Goal: Book appointment/travel/reservation

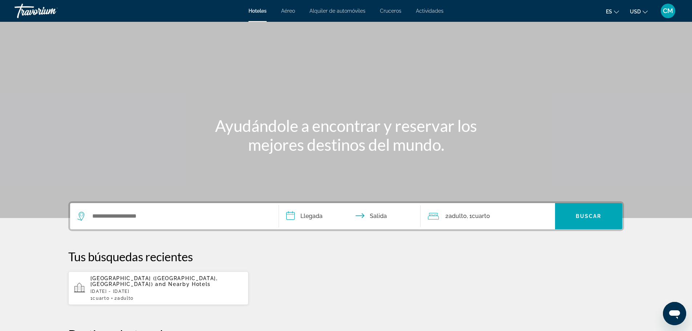
click at [429, 9] on span "Actividades" at bounding box center [430, 11] width 28 height 6
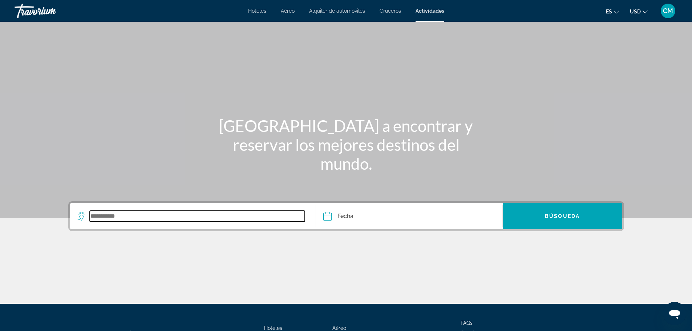
click at [94, 217] on input "Search widget" at bounding box center [198, 216] width 216 height 11
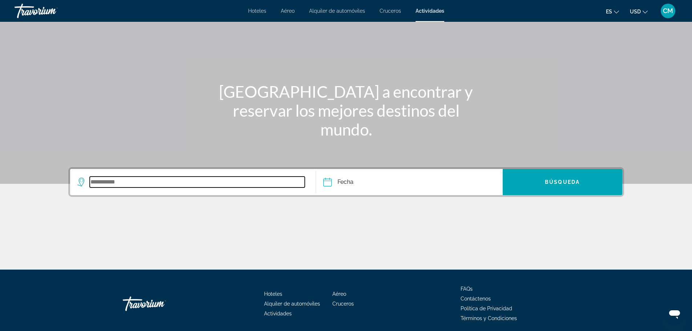
scroll to position [62, 0]
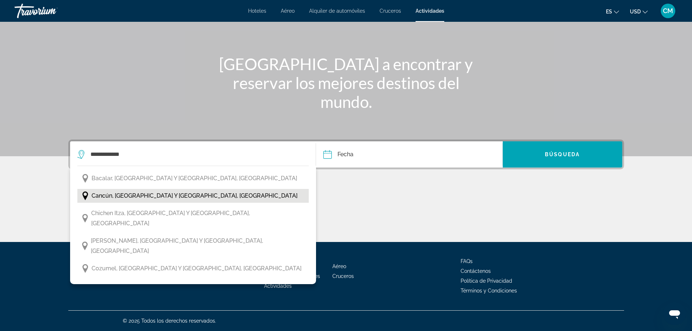
click at [138, 194] on span "Cancún, [GEOGRAPHIC_DATA] y [GEOGRAPHIC_DATA], [GEOGRAPHIC_DATA]" at bounding box center [195, 196] width 206 height 10
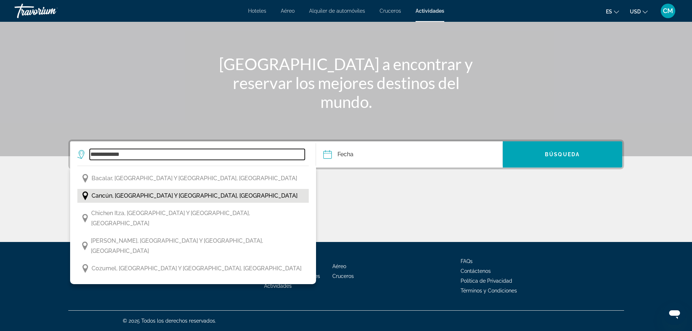
type input "**********"
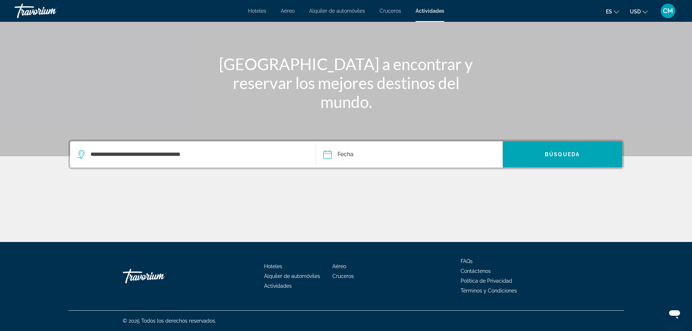
click at [327, 152] on input "Date" at bounding box center [368, 155] width 92 height 28
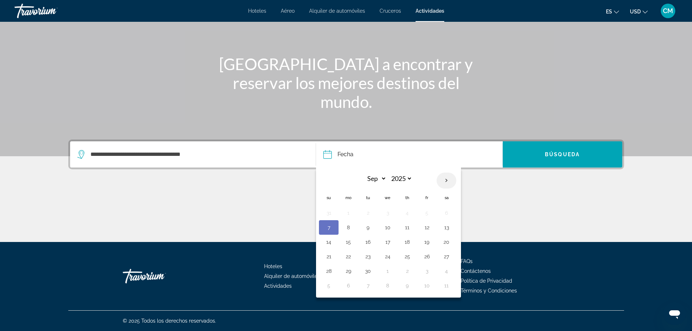
click at [448, 180] on th "Next month" at bounding box center [447, 181] width 20 height 16
select select "*"
click at [328, 241] on button "12" at bounding box center [329, 242] width 12 height 10
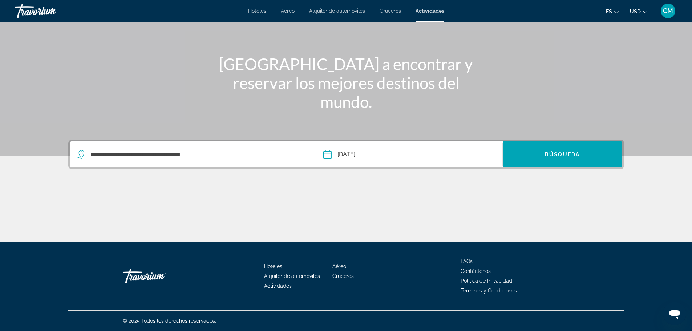
click at [327, 154] on input "**********" at bounding box center [368, 155] width 92 height 28
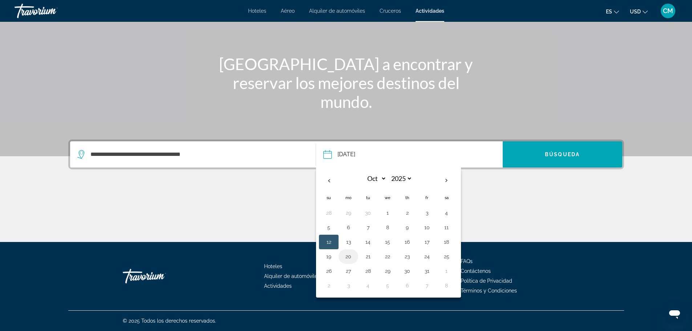
click at [348, 254] on button "20" at bounding box center [349, 257] width 12 height 10
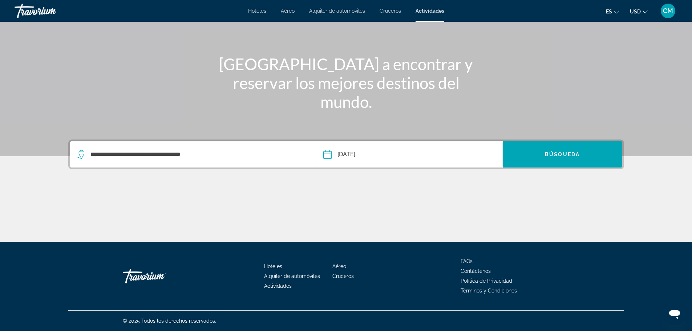
click at [329, 155] on input "**********" at bounding box center [368, 155] width 92 height 28
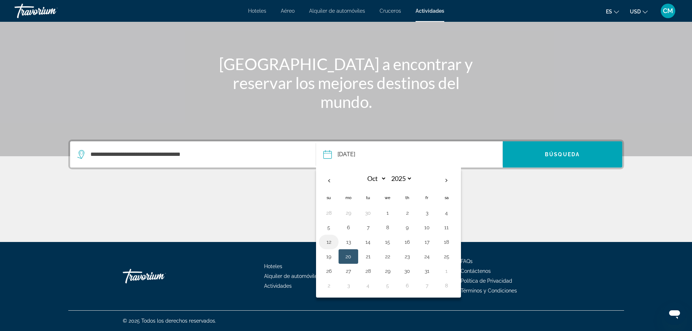
click at [330, 241] on button "12" at bounding box center [329, 242] width 12 height 10
type input "**********"
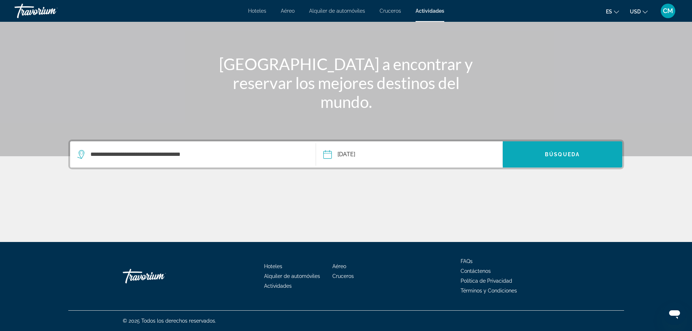
click at [552, 152] on span "Búsqueda" at bounding box center [562, 155] width 35 height 6
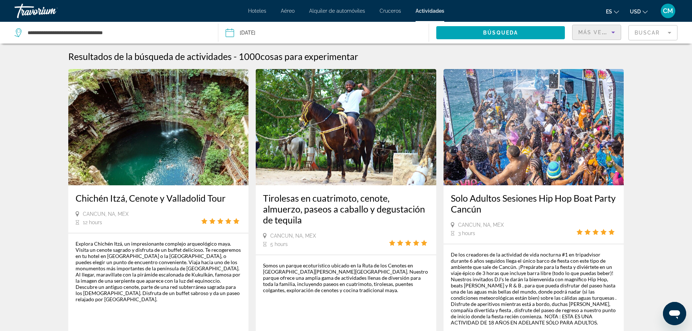
click at [614, 33] on icon "Sort by" at bounding box center [614, 33] width 4 height 2
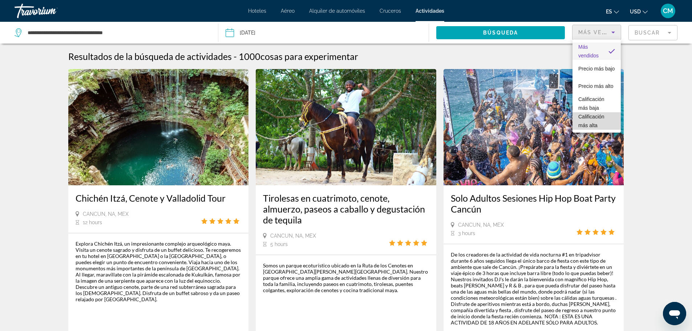
click at [595, 116] on span "Calificación más alta" at bounding box center [592, 121] width 26 height 15
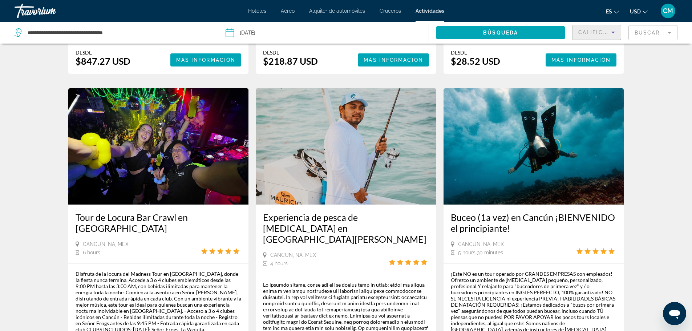
scroll to position [400, 0]
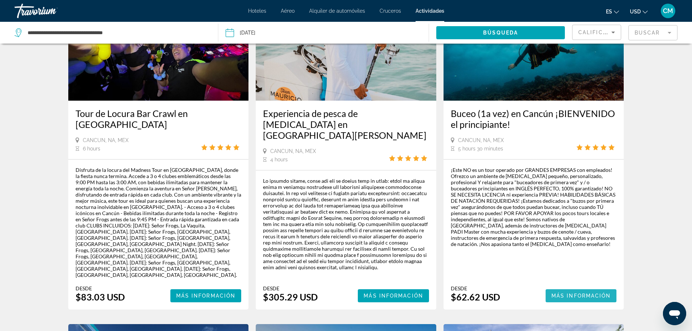
click at [567, 287] on span "Main content" at bounding box center [581, 295] width 71 height 17
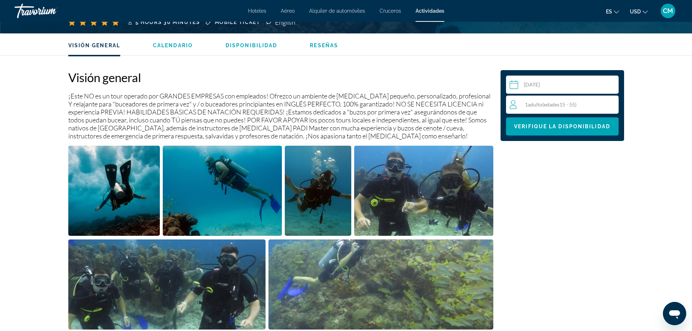
scroll to position [218, 0]
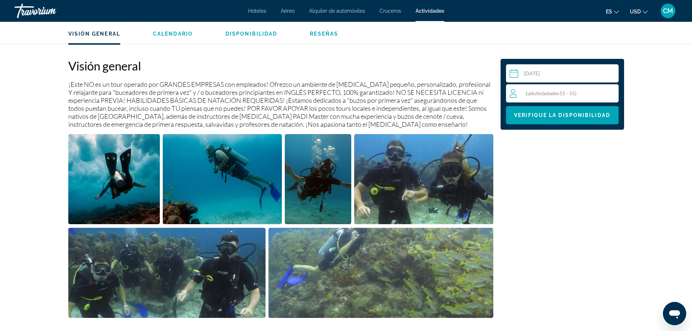
click at [544, 90] on div "1 Adulto Adulto ( edades 15 - 55)" at bounding box center [564, 93] width 109 height 9
click at [613, 92] on icon "Increment adults" at bounding box center [611, 93] width 7 height 9
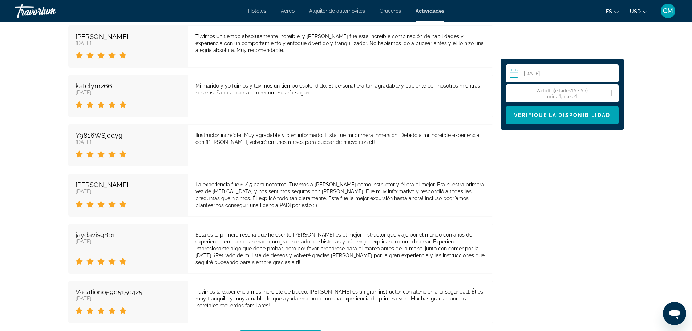
scroll to position [1199, 0]
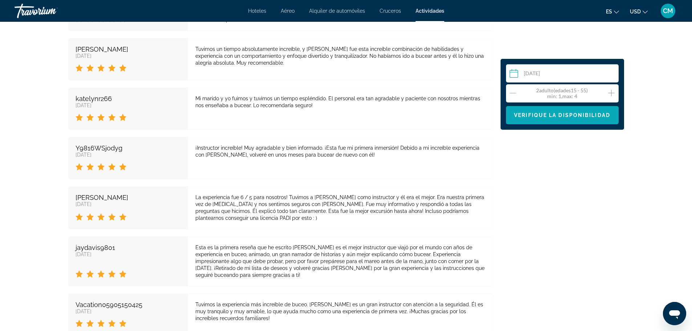
click at [536, 112] on span "Verifique la disponibilidad" at bounding box center [562, 115] width 96 height 6
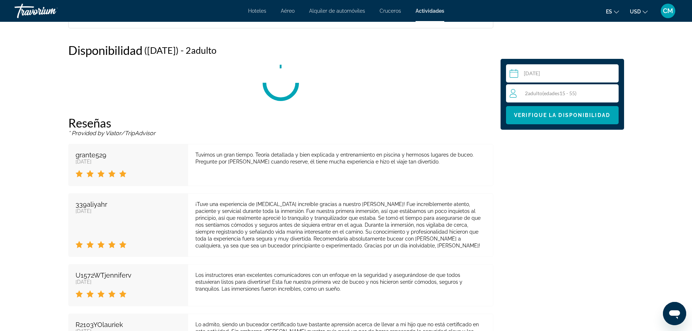
scroll to position [895, 0]
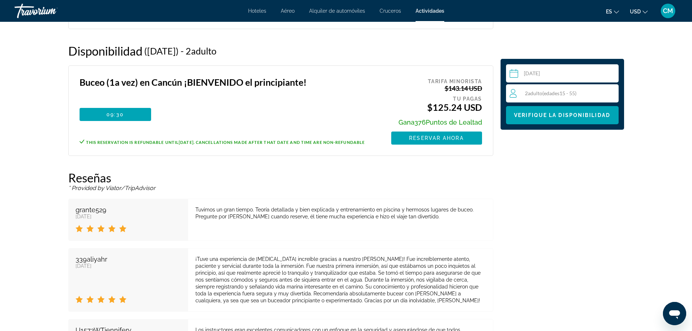
click at [533, 72] on input "Main content" at bounding box center [564, 74] width 116 height 20
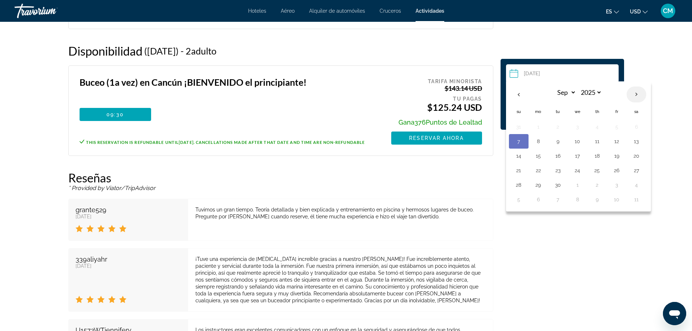
click at [636, 93] on th "Next month" at bounding box center [637, 95] width 20 height 16
select select "*"
click at [577, 154] on button "15" at bounding box center [578, 156] width 12 height 10
type input "**********"
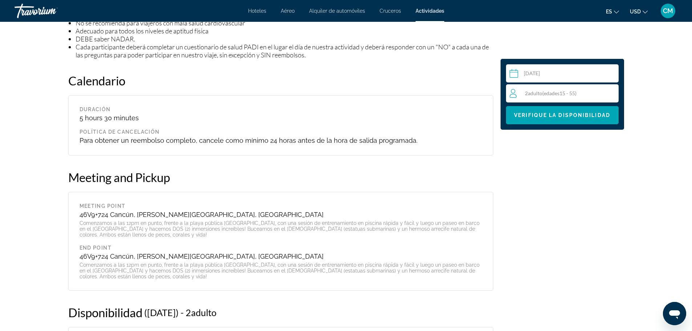
scroll to position [669, 0]
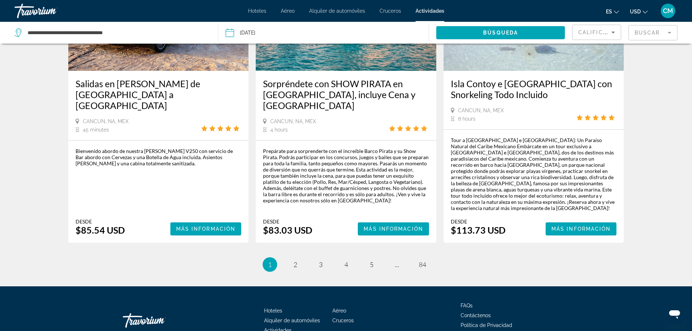
scroll to position [1104, 0]
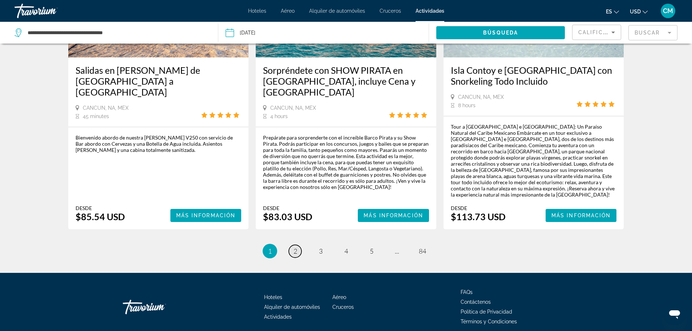
click at [294, 247] on span "2" at bounding box center [296, 251] width 4 height 8
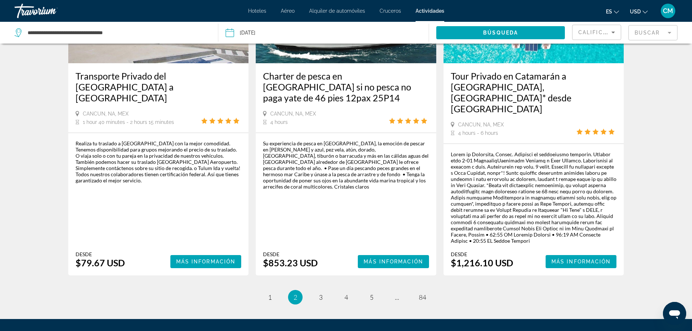
scroll to position [1127, 0]
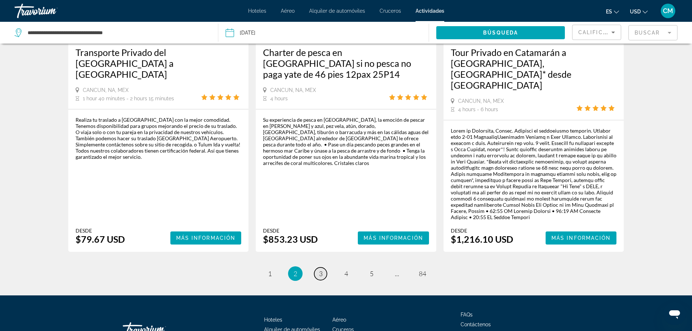
click at [321, 270] on span "3" at bounding box center [321, 274] width 4 height 8
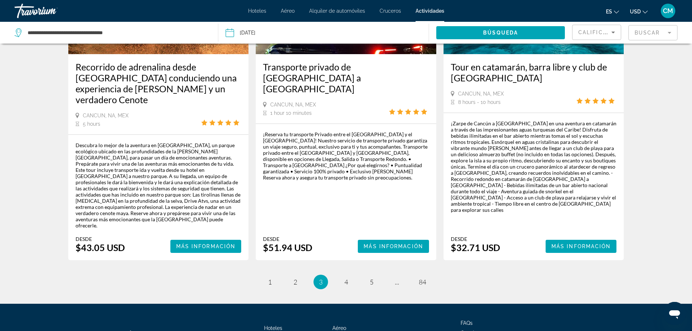
scroll to position [1126, 0]
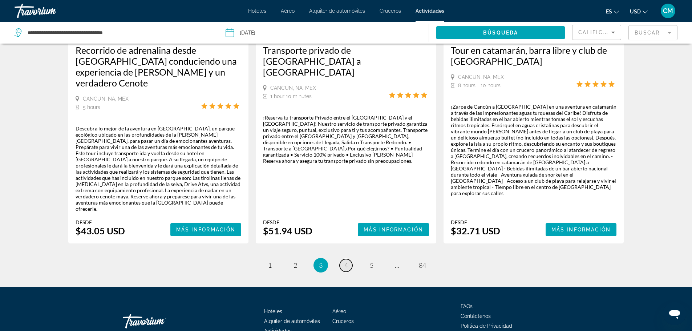
click at [345, 261] on span "4" at bounding box center [347, 265] width 4 height 8
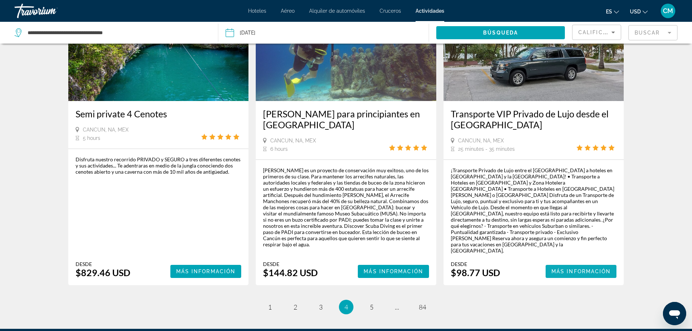
scroll to position [1110, 0]
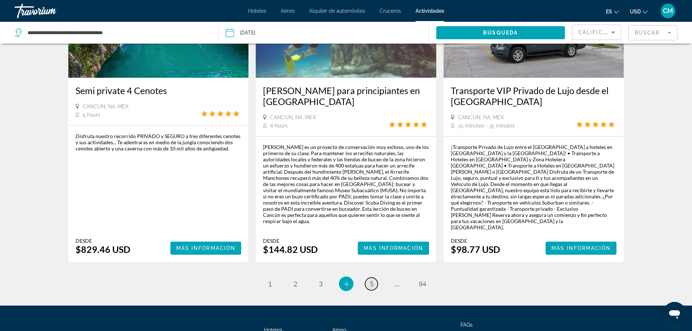
click at [374, 278] on link "page 5" at bounding box center [371, 284] width 13 height 13
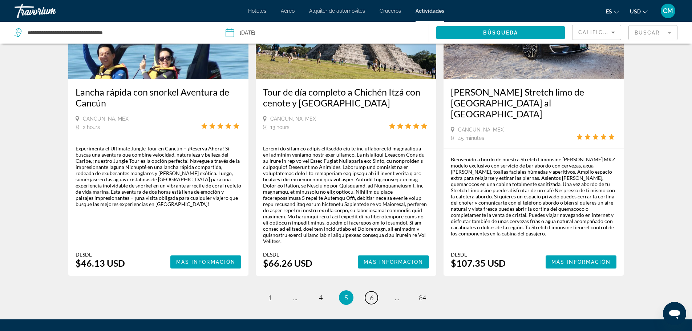
scroll to position [1054, 0]
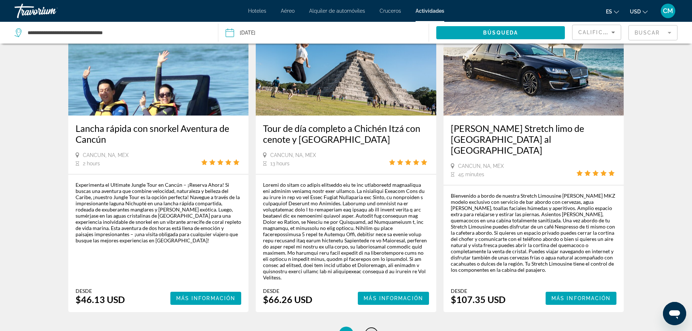
click at [371, 330] on span "6" at bounding box center [372, 334] width 4 height 8
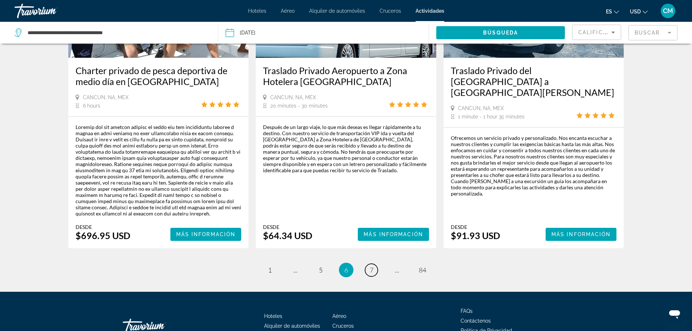
scroll to position [1098, 0]
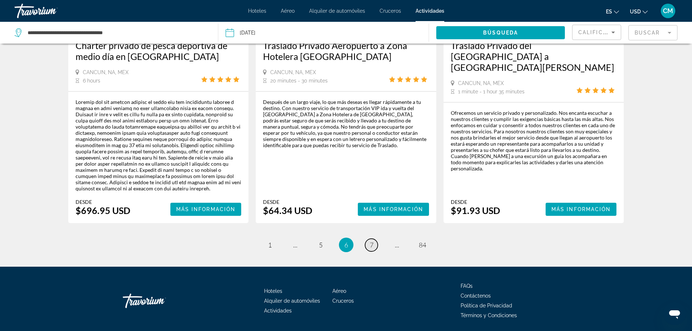
click at [371, 241] on span "7" at bounding box center [372, 245] width 4 height 8
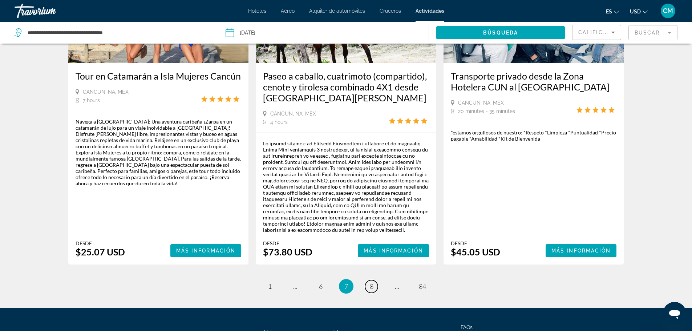
scroll to position [1158, 0]
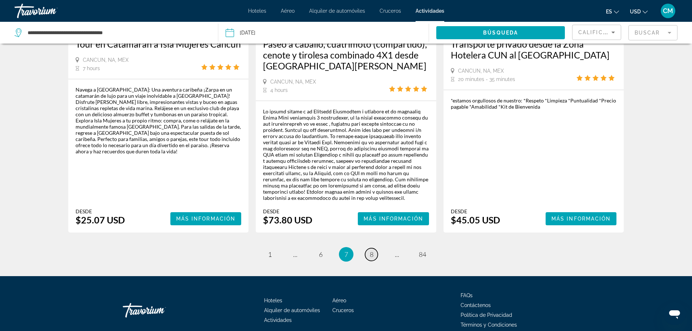
click at [373, 250] on span "8" at bounding box center [372, 254] width 4 height 8
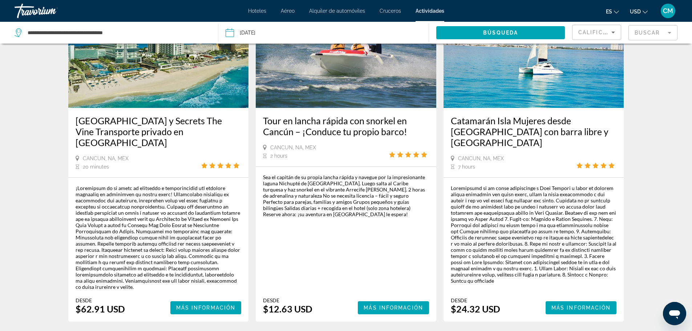
scroll to position [1090, 0]
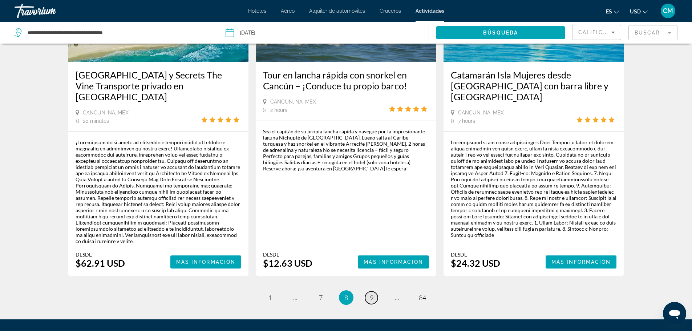
click at [373, 294] on span "9" at bounding box center [372, 298] width 4 height 8
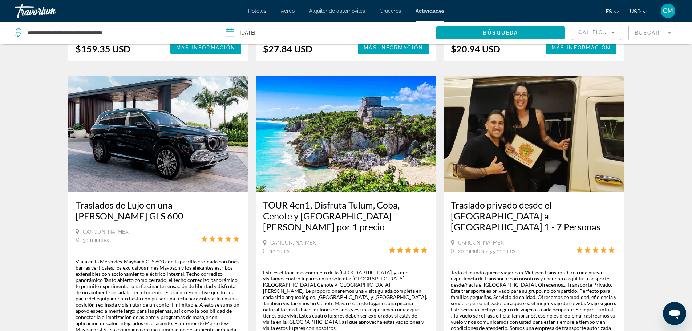
scroll to position [981, 0]
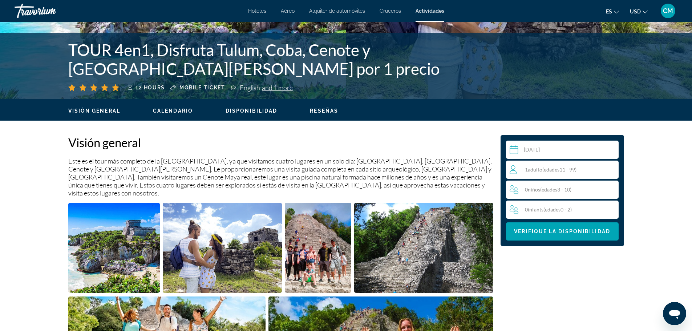
scroll to position [145, 0]
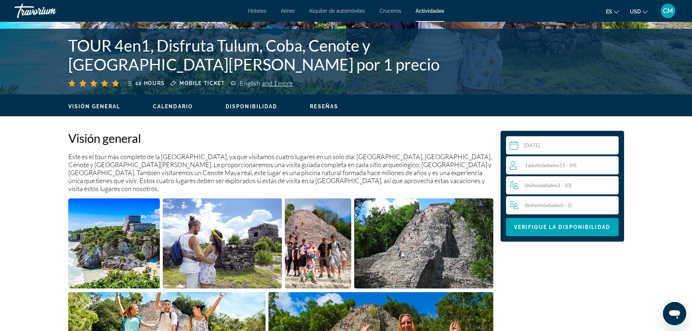
click at [536, 165] on span "Adulto" at bounding box center [535, 165] width 15 height 6
click at [610, 162] on icon "Increment adults" at bounding box center [611, 165] width 7 height 9
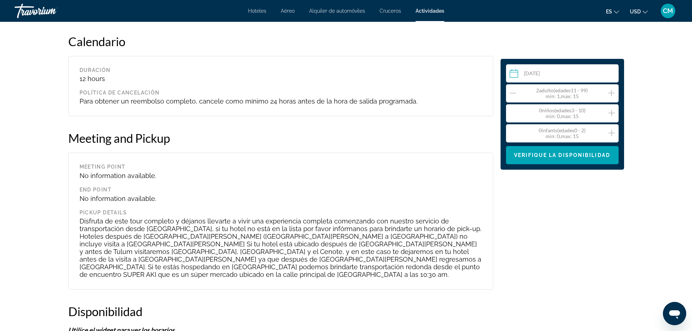
scroll to position [871, 0]
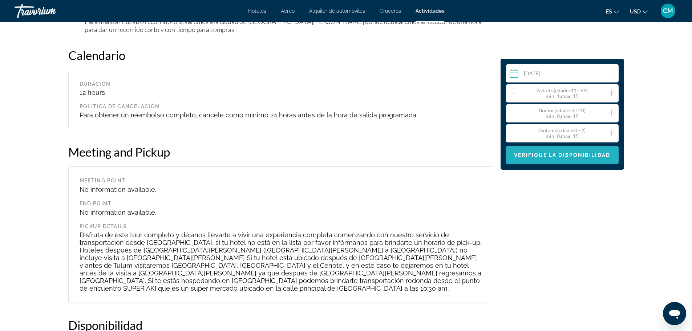
click at [542, 154] on span "Verifique la disponibilidad" at bounding box center [562, 155] width 96 height 6
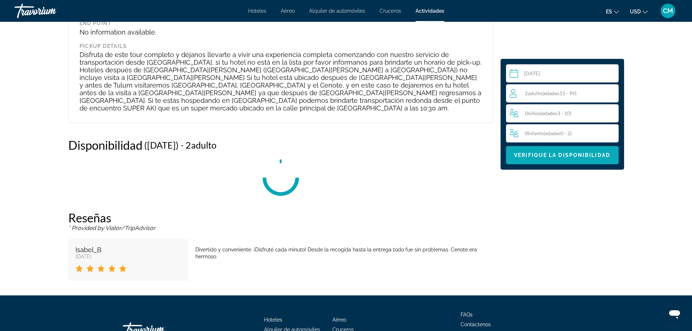
scroll to position [1052, 0]
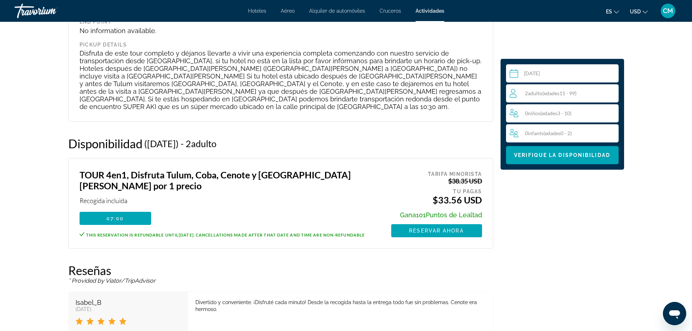
click at [534, 71] on input "Main content" at bounding box center [564, 74] width 116 height 20
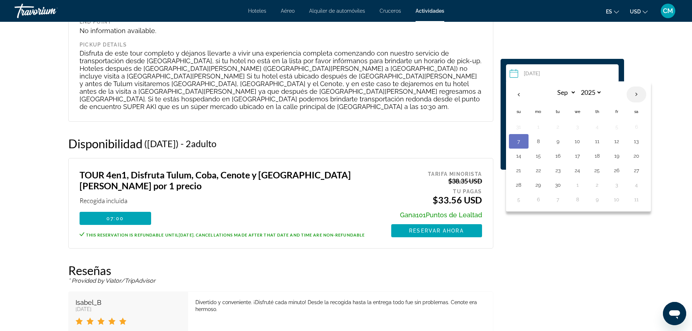
click at [638, 93] on th "Next month" at bounding box center [637, 95] width 20 height 16
select select "*"
click at [577, 154] on button "15" at bounding box center [578, 156] width 12 height 10
type input "**********"
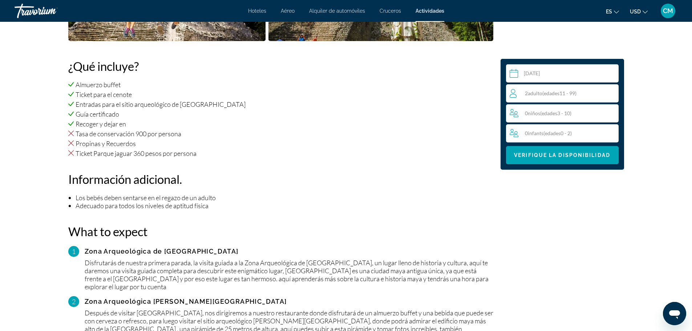
scroll to position [481, 0]
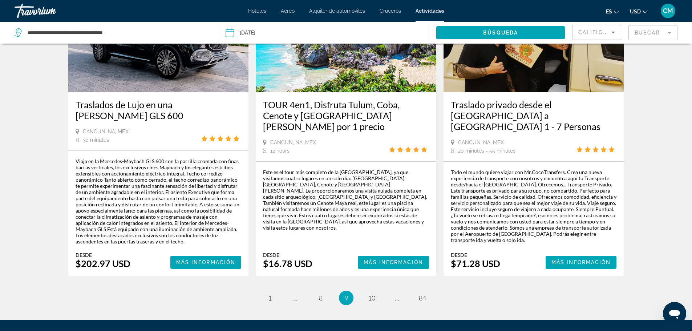
scroll to position [1090, 0]
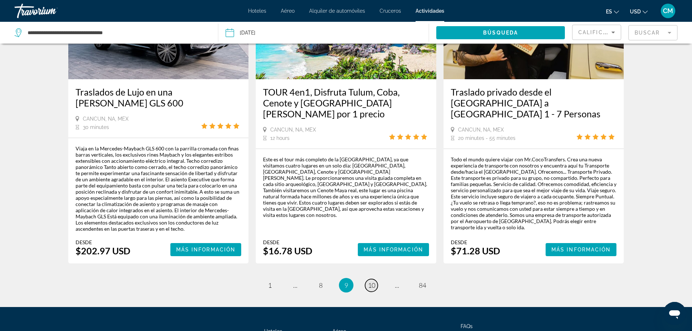
click at [373, 281] on span "10" at bounding box center [371, 285] width 7 height 8
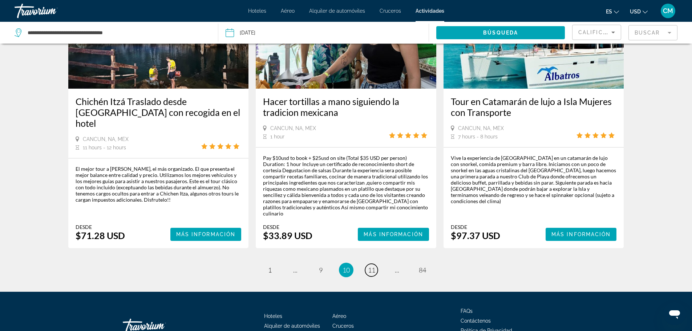
scroll to position [1090, 0]
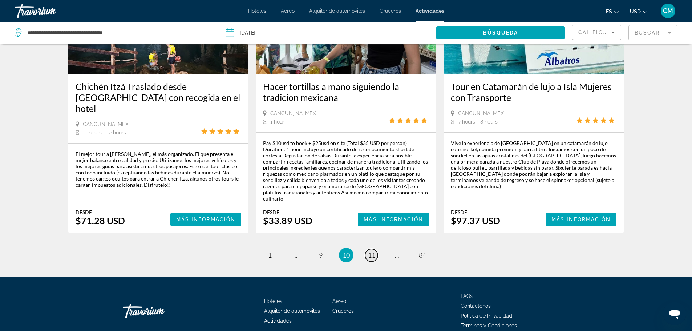
click at [370, 251] on span "11" at bounding box center [371, 255] width 7 height 8
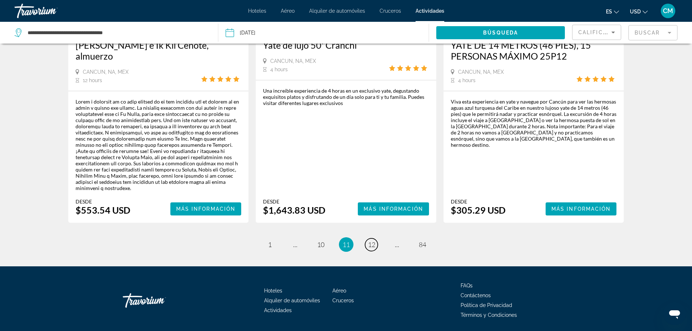
scroll to position [1141, 0]
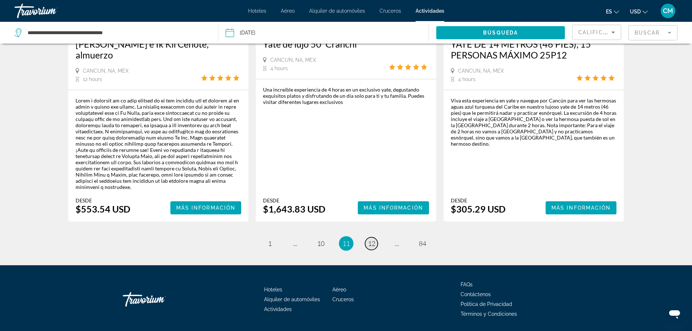
click at [370, 240] on span "12" at bounding box center [371, 244] width 7 height 8
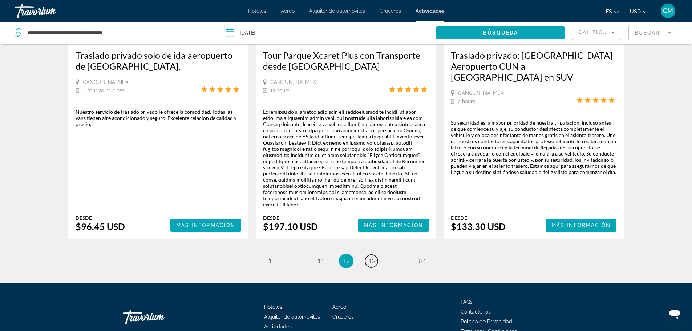
scroll to position [1100, 0]
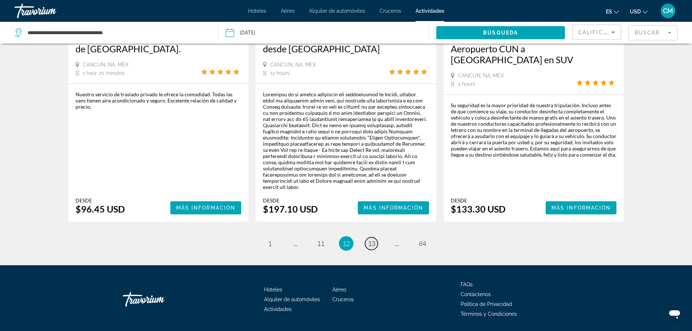
click at [372, 240] on span "13" at bounding box center [371, 244] width 7 height 8
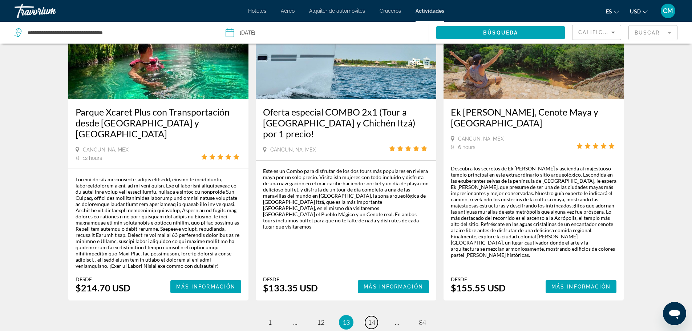
scroll to position [1127, 0]
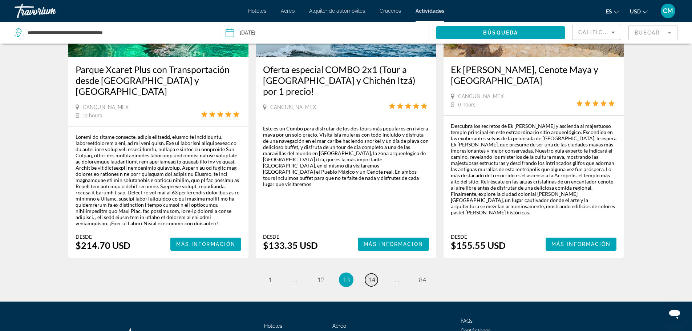
click at [373, 276] on span "14" at bounding box center [371, 280] width 7 height 8
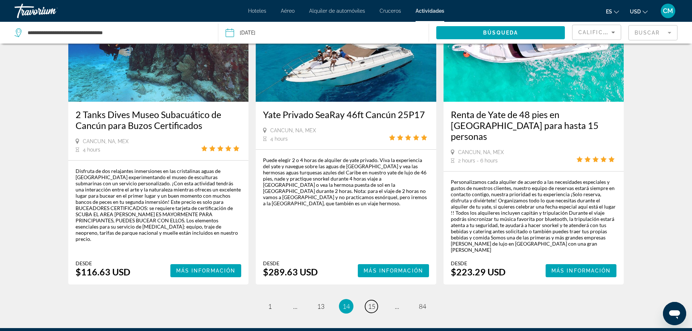
scroll to position [1054, 0]
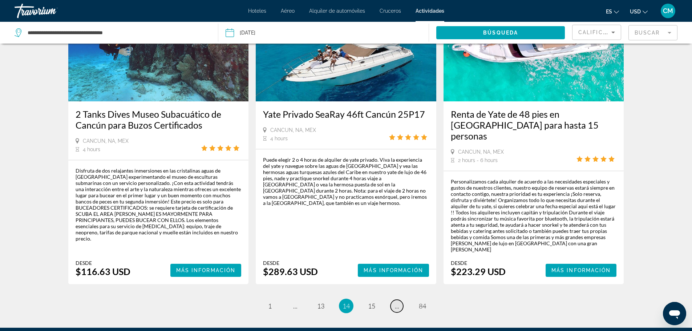
click at [395, 300] on link "page ..." at bounding box center [397, 306] width 13 height 13
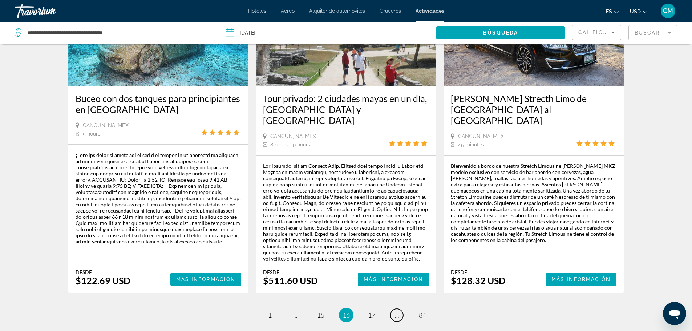
scroll to position [1054, 0]
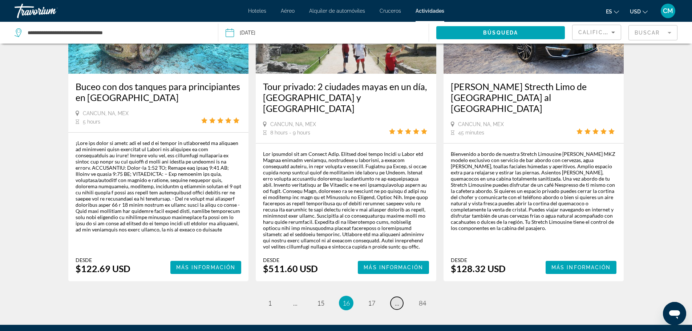
click at [398, 299] on span "..." at bounding box center [397, 303] width 4 height 8
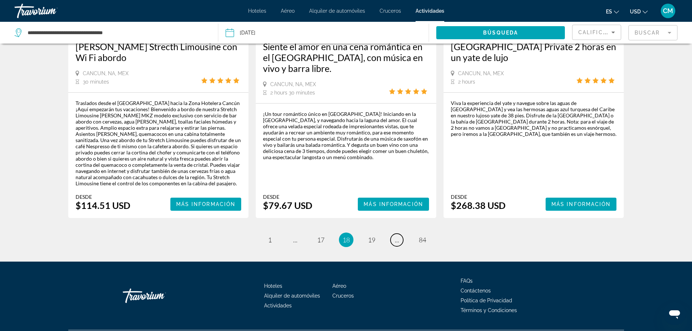
scroll to position [1103, 0]
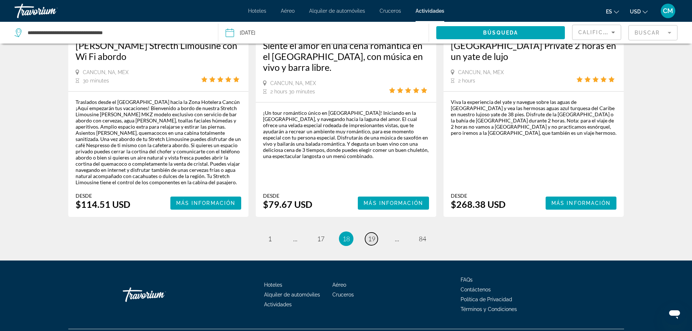
click at [372, 235] on span "19" at bounding box center [371, 239] width 7 height 8
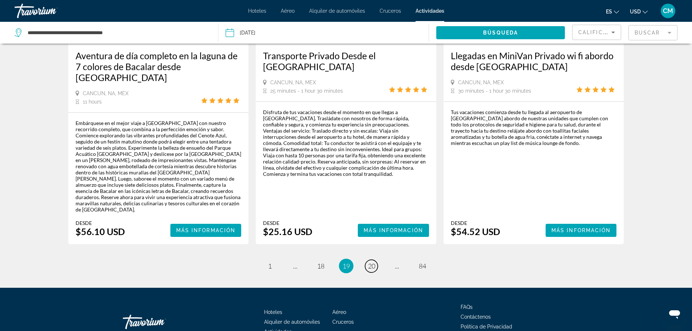
scroll to position [1004, 0]
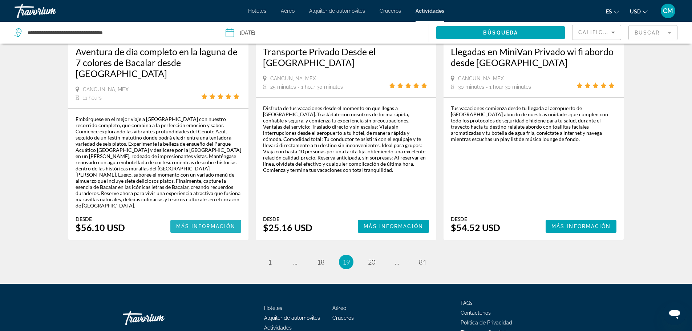
click at [201, 224] on span "Más información" at bounding box center [206, 227] width 60 height 6
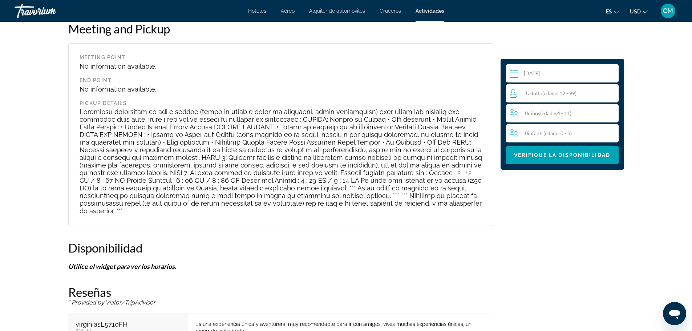
scroll to position [1199, 0]
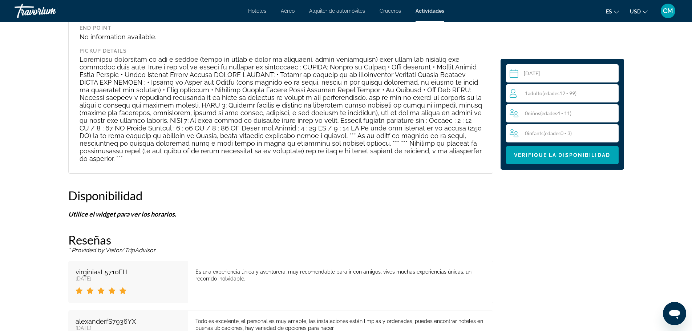
click at [532, 72] on input "Main content" at bounding box center [564, 74] width 116 height 20
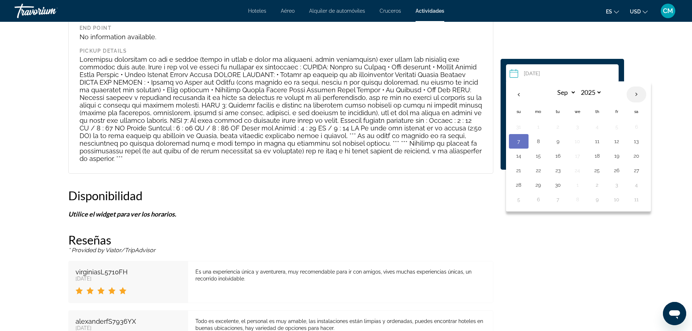
click at [636, 93] on th "Next month" at bounding box center [637, 95] width 20 height 16
select select "*"
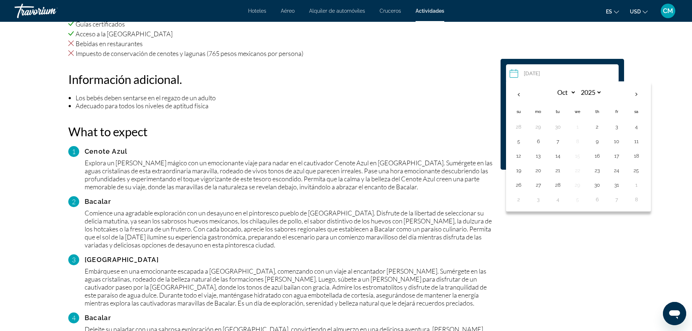
scroll to position [654, 0]
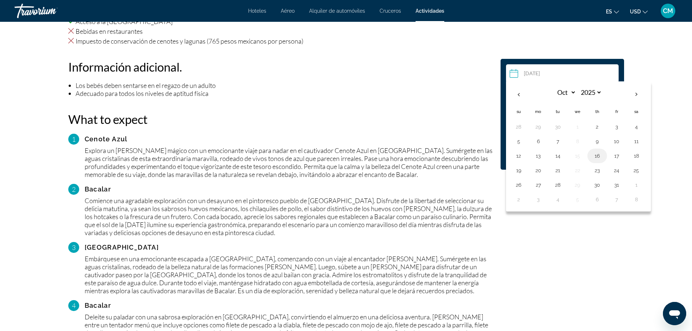
click at [598, 154] on button "16" at bounding box center [598, 156] width 12 height 10
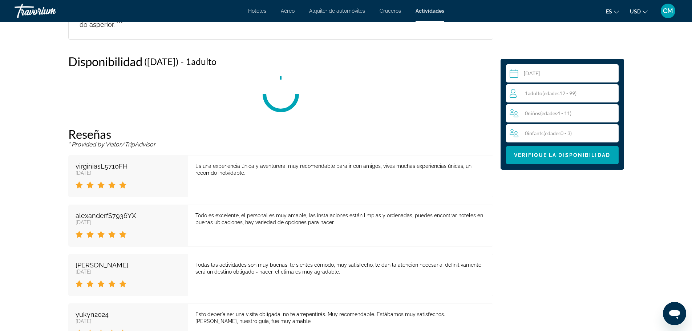
scroll to position [1336, 0]
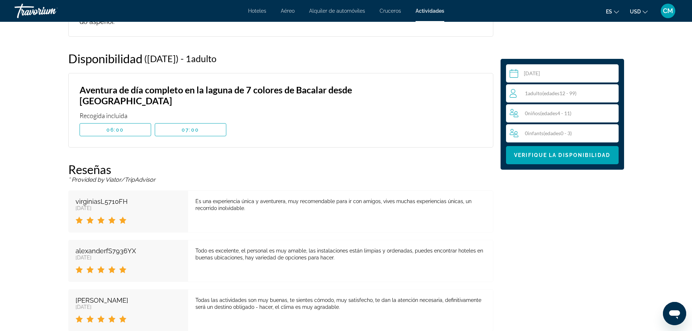
click at [570, 89] on div "1 Adulto Adulto ( edades 12 - 99)" at bounding box center [564, 93] width 109 height 9
click at [612, 90] on icon "Increment adults" at bounding box center [611, 93] width 7 height 9
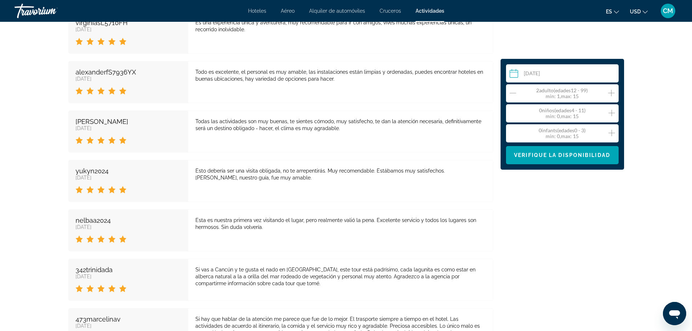
scroll to position [1518, 0]
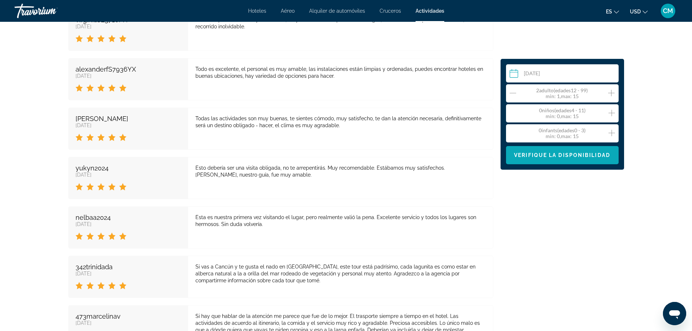
click at [578, 154] on span "Verifique la disponibilidad" at bounding box center [562, 155] width 96 height 6
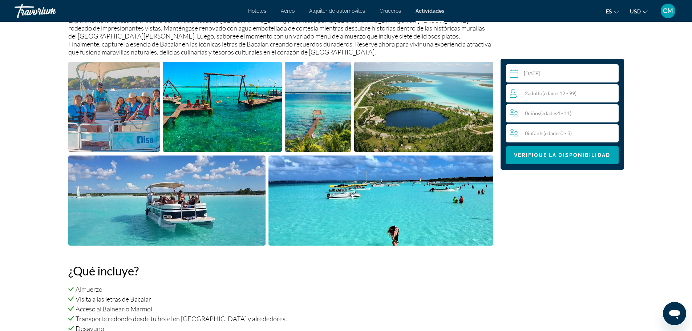
scroll to position [223, 0]
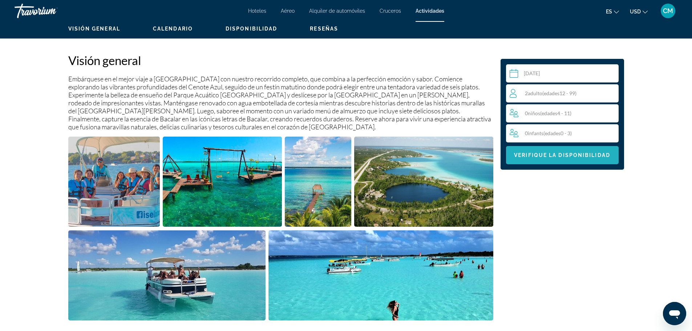
click at [547, 154] on span "Verifique la disponibilidad" at bounding box center [562, 155] width 96 height 6
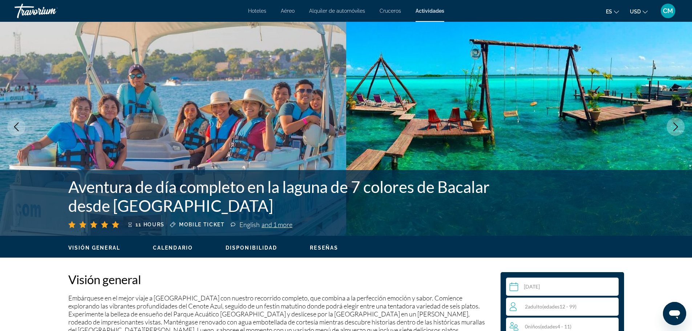
scroll to position [0, 0]
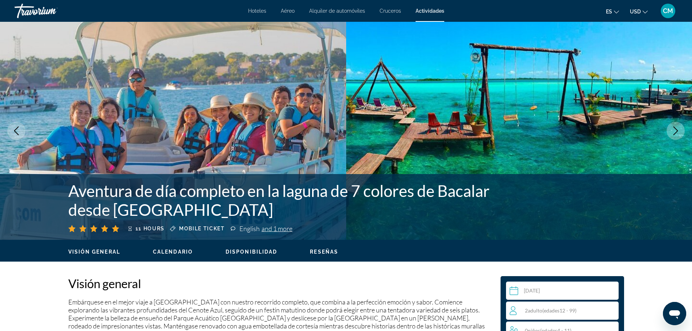
click at [258, 250] on span "Disponibilidad" at bounding box center [252, 252] width 52 height 6
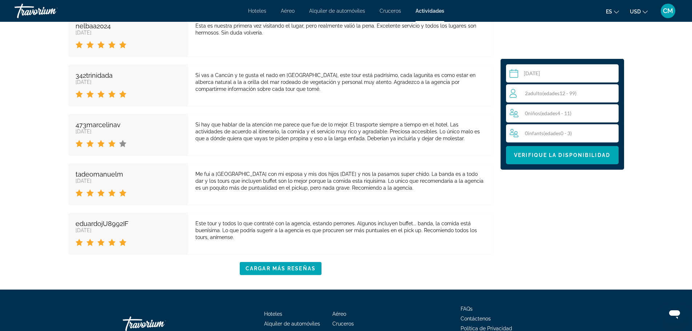
scroll to position [1677, 0]
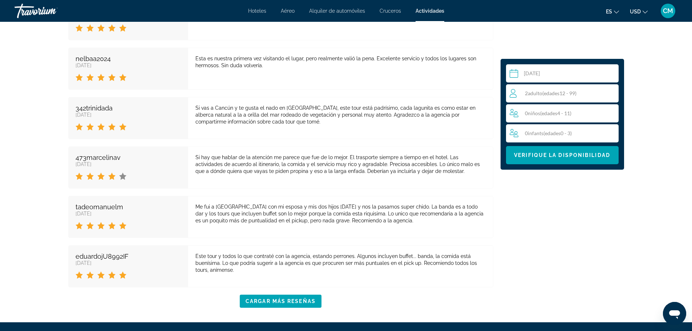
click at [532, 73] on input "**********" at bounding box center [564, 74] width 116 height 20
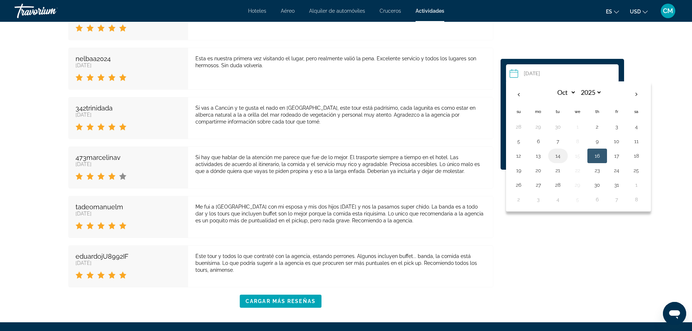
click at [556, 153] on button "14" at bounding box center [558, 156] width 12 height 10
type input "**********"
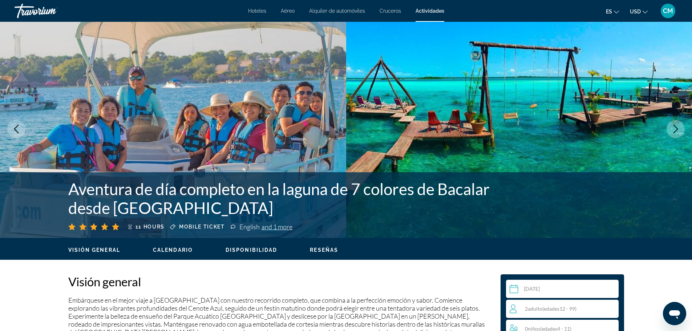
scroll to position [0, 0]
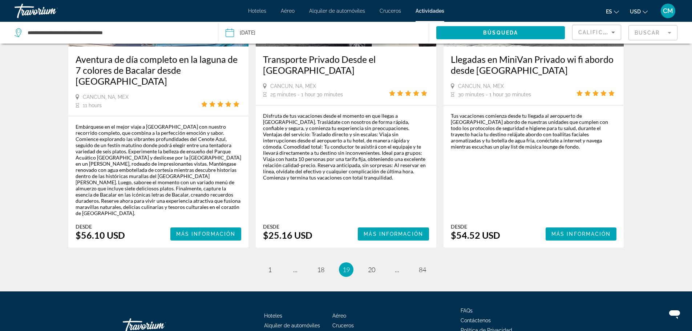
scroll to position [1004, 0]
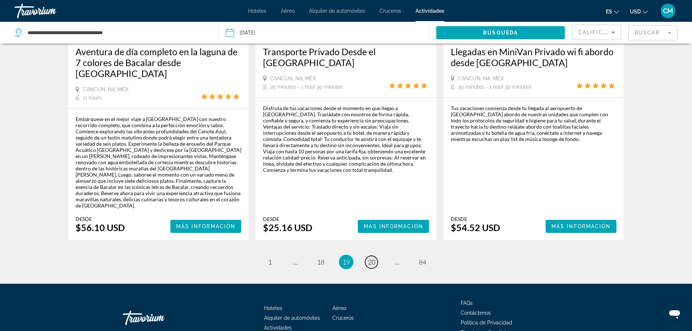
click at [371, 258] on span "20" at bounding box center [371, 262] width 7 height 8
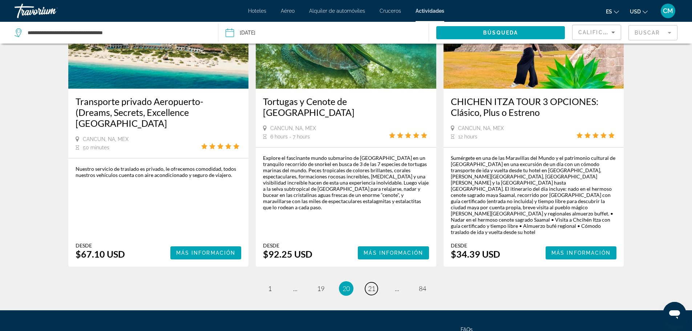
scroll to position [1024, 0]
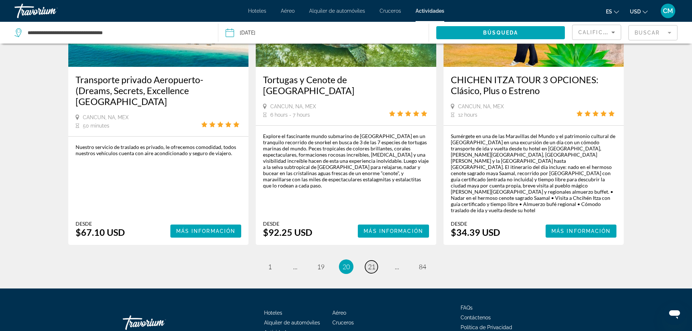
click at [373, 263] on span "21" at bounding box center [371, 267] width 7 height 8
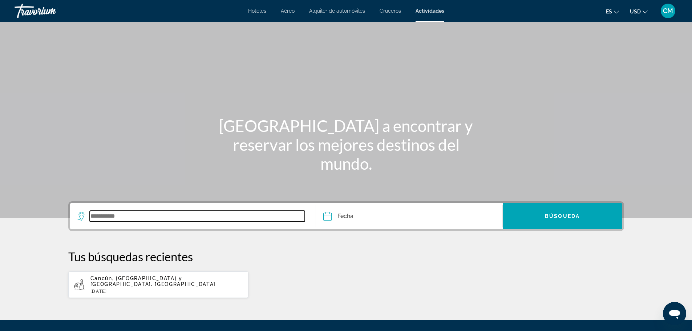
click at [96, 215] on input "Search widget" at bounding box center [198, 216] width 216 height 11
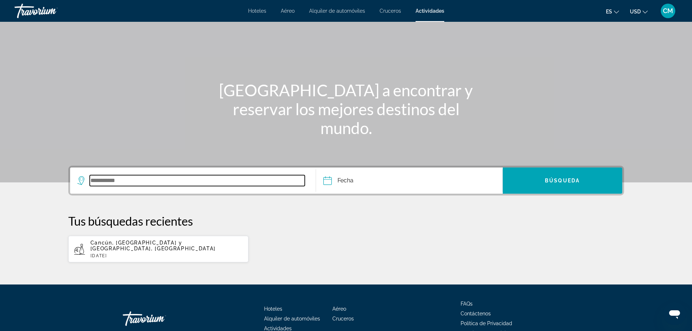
scroll to position [72, 0]
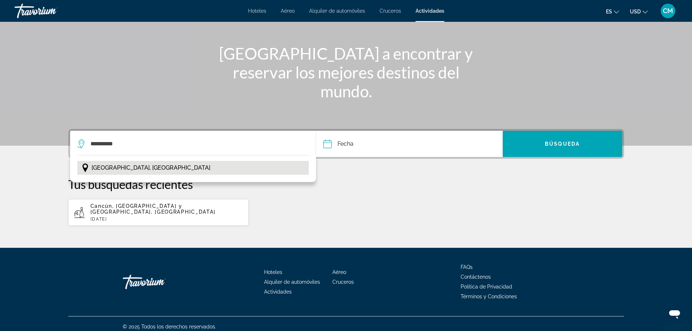
click at [108, 167] on span "Punta Cana, República Dominicana" at bounding box center [151, 168] width 119 height 10
type input "**********"
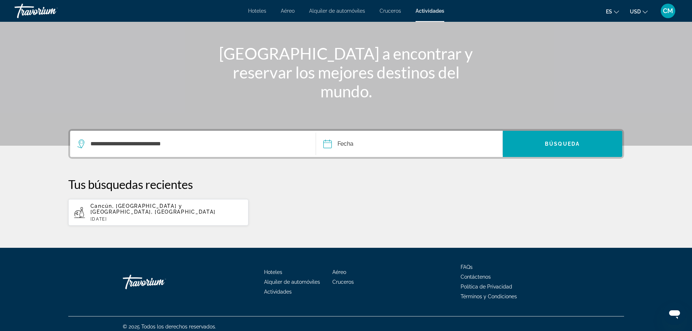
click at [326, 141] on input "Date" at bounding box center [368, 145] width 92 height 28
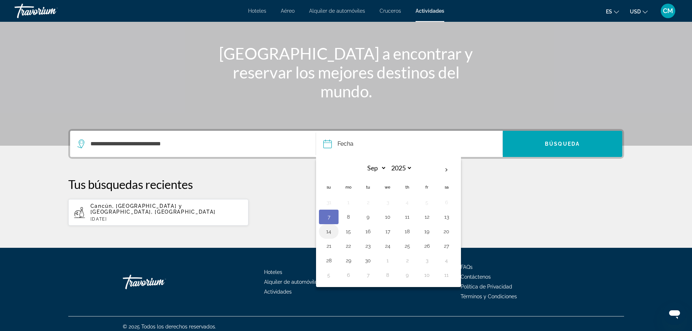
click at [331, 230] on button "14" at bounding box center [329, 231] width 12 height 10
type input "**********"
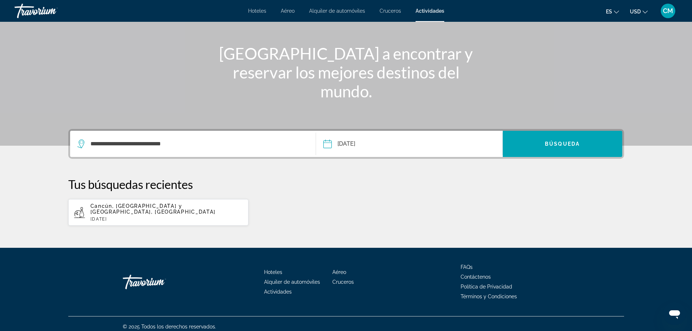
click at [330, 143] on input "**********" at bounding box center [368, 145] width 92 height 28
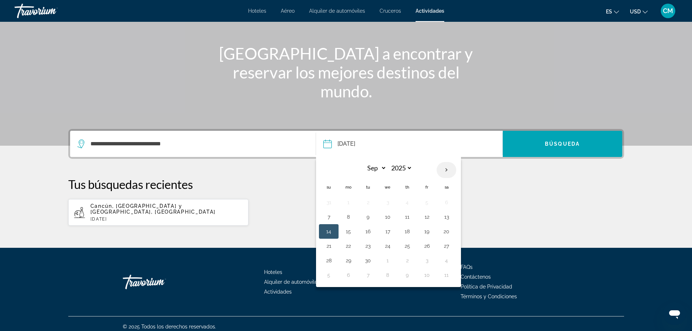
click at [447, 168] on th "Next month" at bounding box center [447, 170] width 20 height 16
click at [327, 167] on th "Previous month" at bounding box center [329, 170] width 20 height 16
select select "*"
drag, startPoint x: 329, startPoint y: 214, endPoint x: 334, endPoint y: 214, distance: 5.1
click at [331, 214] on button "7" at bounding box center [329, 217] width 12 height 10
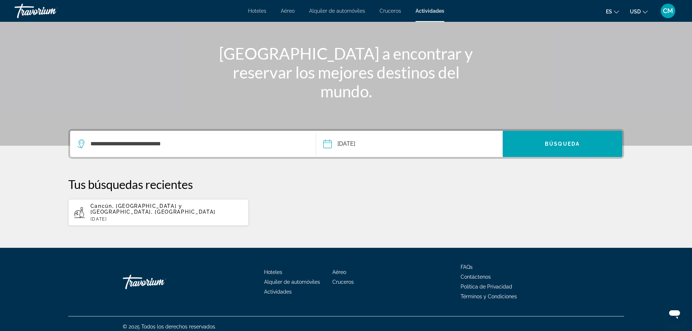
click at [331, 141] on input "**********" at bounding box center [368, 145] width 92 height 28
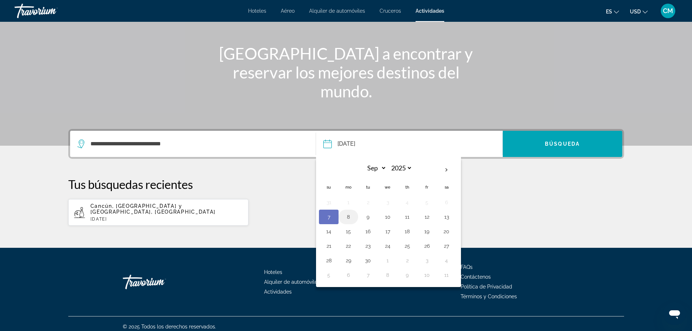
click at [348, 214] on button "8" at bounding box center [349, 217] width 12 height 10
type input "**********"
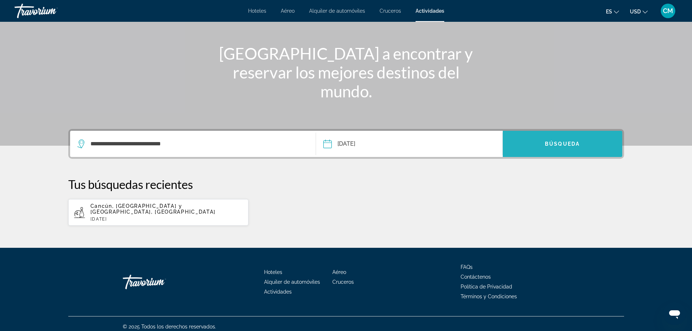
click at [552, 140] on span "Search widget" at bounding box center [563, 143] width 120 height 17
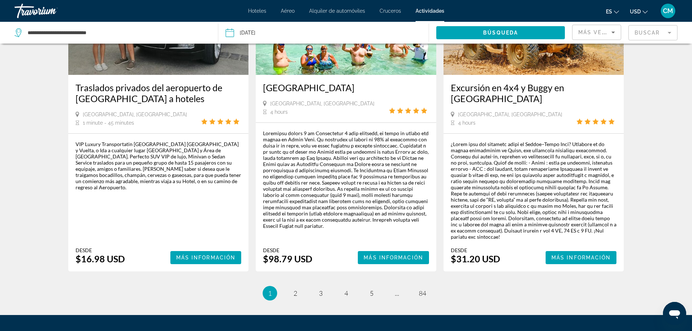
scroll to position [1104, 0]
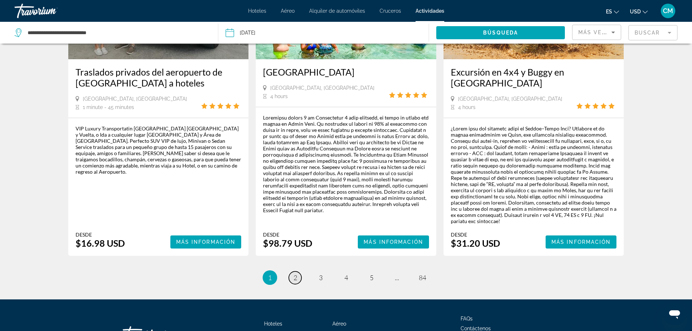
click at [294, 274] on span "2" at bounding box center [296, 278] width 4 height 8
